Goal: Information Seeking & Learning: Learn about a topic

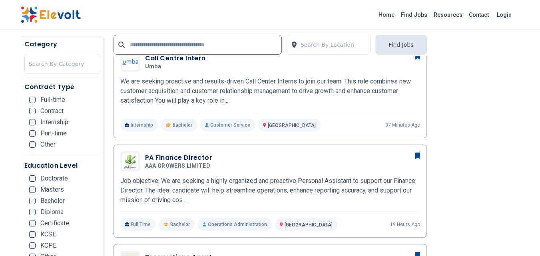
scroll to position [280, 0]
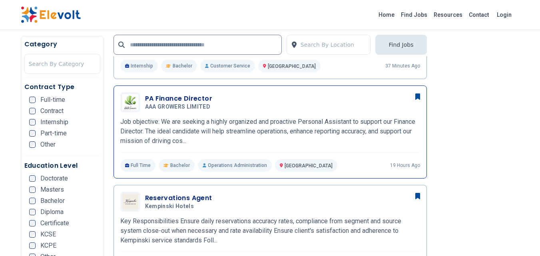
click at [173, 100] on h3 "PA Finance Director" at bounding box center [179, 99] width 69 height 10
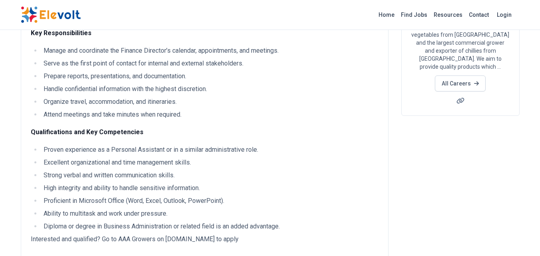
scroll to position [160, 0]
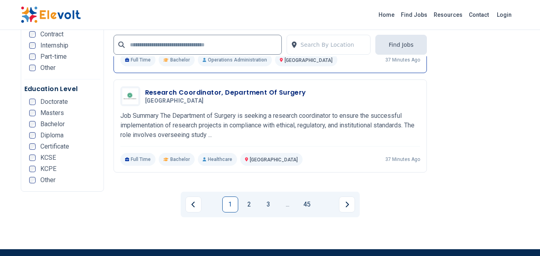
scroll to position [1639, 0]
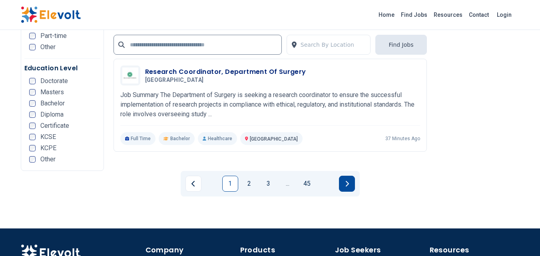
click at [346, 183] on icon "Next page" at bounding box center [347, 184] width 4 height 6
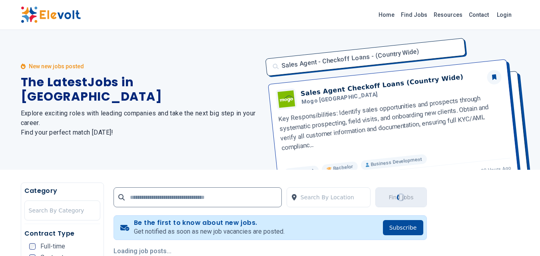
scroll to position [80, 0]
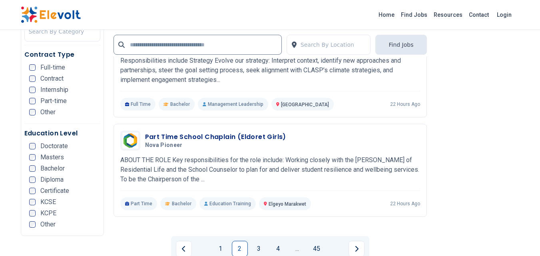
scroll to position [1599, 0]
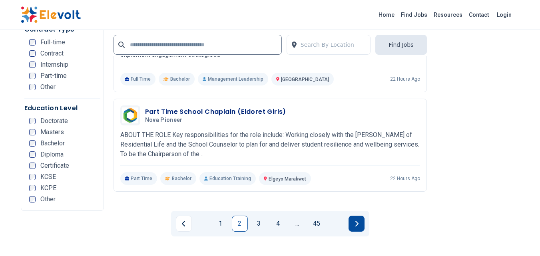
click at [353, 222] on button "Next page" at bounding box center [357, 224] width 16 height 16
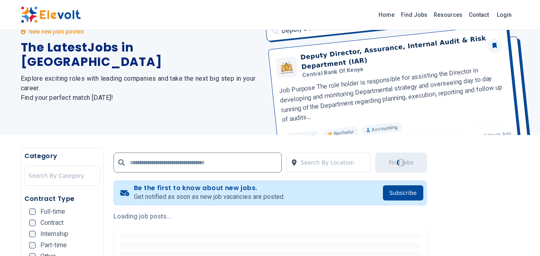
scroll to position [160, 0]
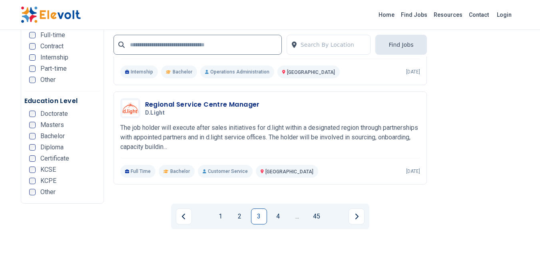
scroll to position [1639, 0]
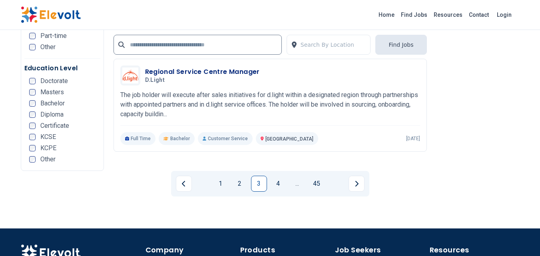
click at [276, 186] on link "4" at bounding box center [278, 184] width 16 height 16
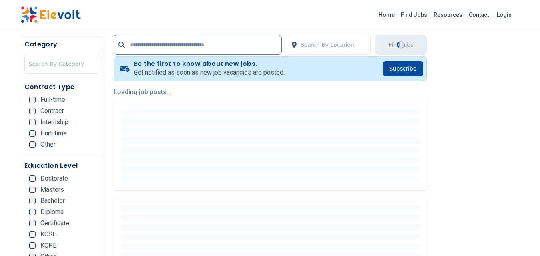
scroll to position [160, 0]
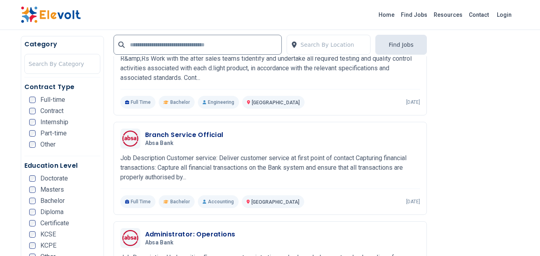
scroll to position [240, 0]
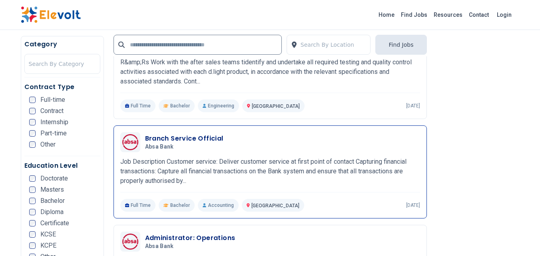
click at [179, 136] on h3 "Branch Service Official" at bounding box center [184, 139] width 78 height 10
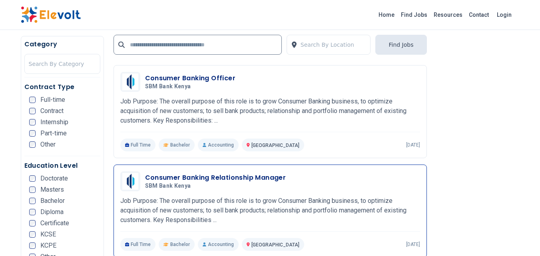
scroll to position [1519, 0]
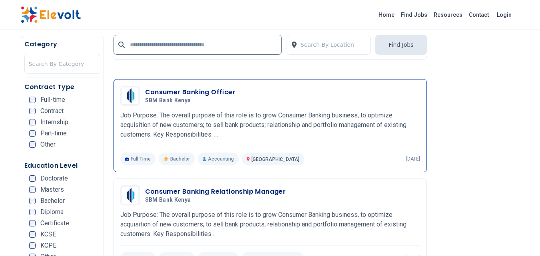
click at [228, 138] on p "Job Purpose: The overall purpose of this role is to grow Consumer Banking busin…" at bounding box center [270, 125] width 300 height 29
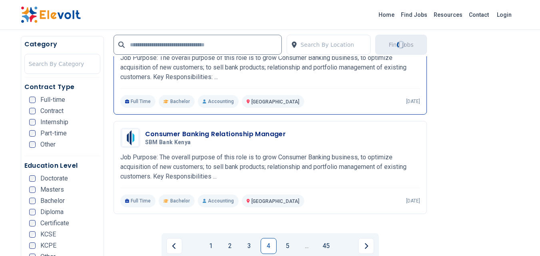
scroll to position [1679, 0]
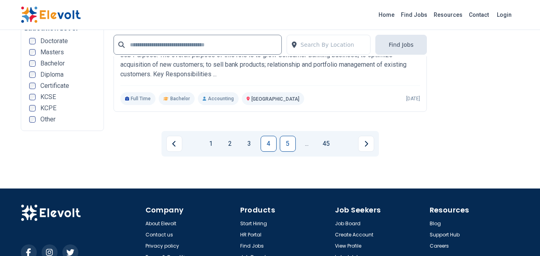
click at [284, 146] on link "5" at bounding box center [288, 144] width 16 height 16
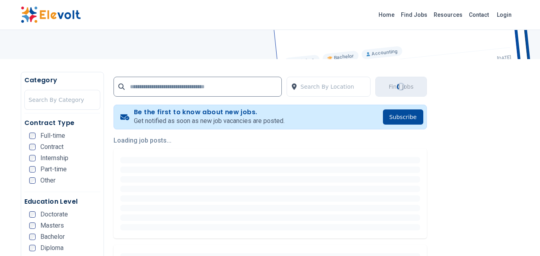
scroll to position [120, 0]
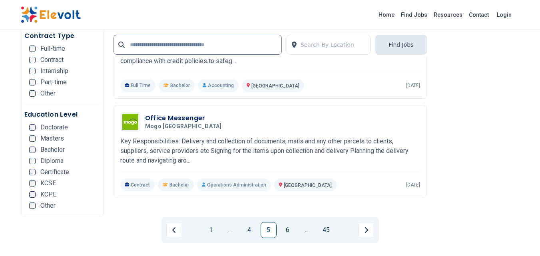
scroll to position [1719, 0]
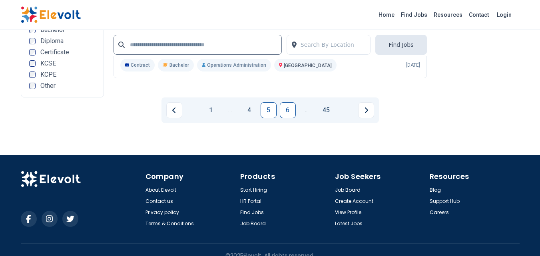
click at [283, 106] on link "6" at bounding box center [288, 110] width 16 height 16
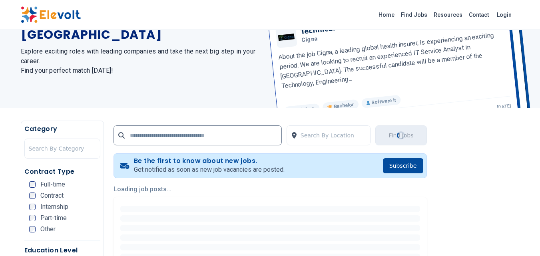
scroll to position [200, 0]
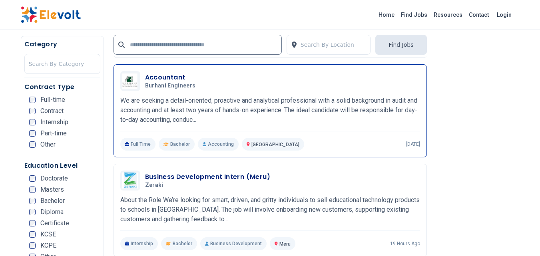
scroll to position [240, 0]
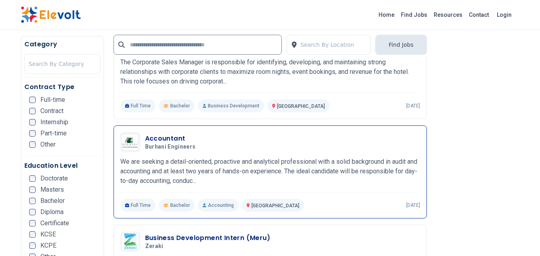
click at [160, 145] on span "Burhani Engineers" at bounding box center [170, 147] width 51 height 7
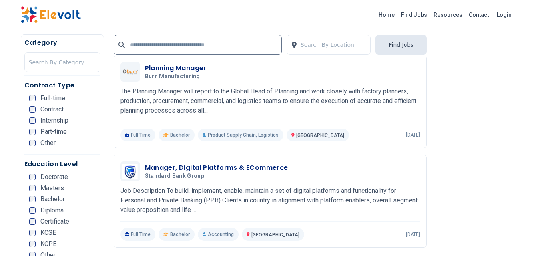
scroll to position [1599, 0]
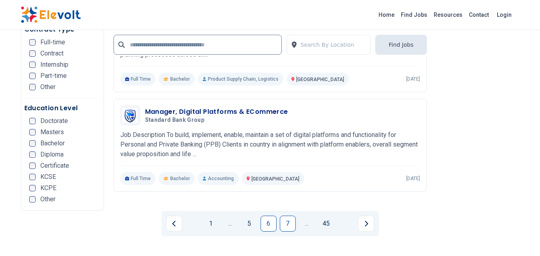
click at [289, 223] on link "7" at bounding box center [288, 224] width 16 height 16
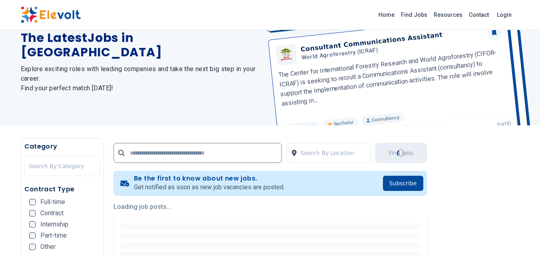
scroll to position [80, 0]
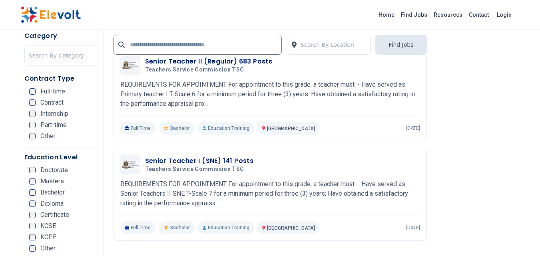
scroll to position [1679, 0]
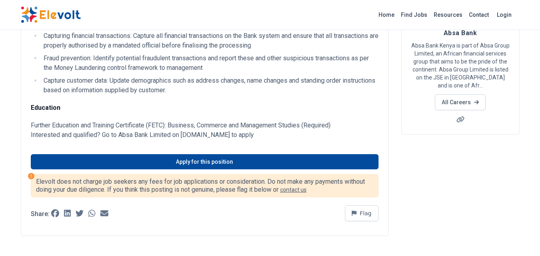
scroll to position [40, 0]
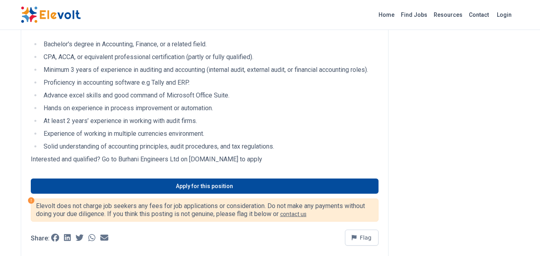
scroll to position [280, 0]
